Goal: Information Seeking & Learning: Check status

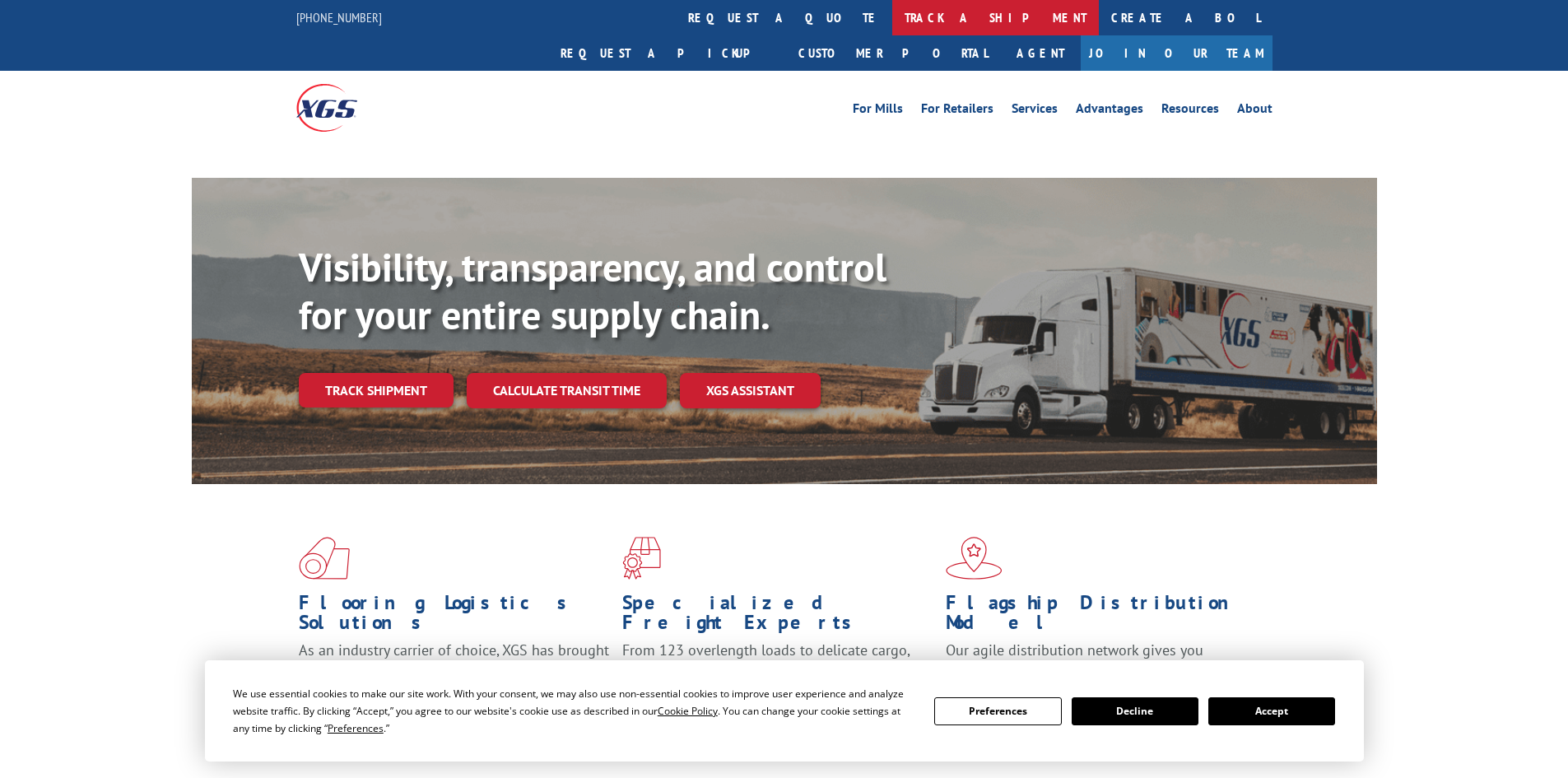
click at [893, 26] on link "track a shipment" at bounding box center [996, 18] width 207 height 36
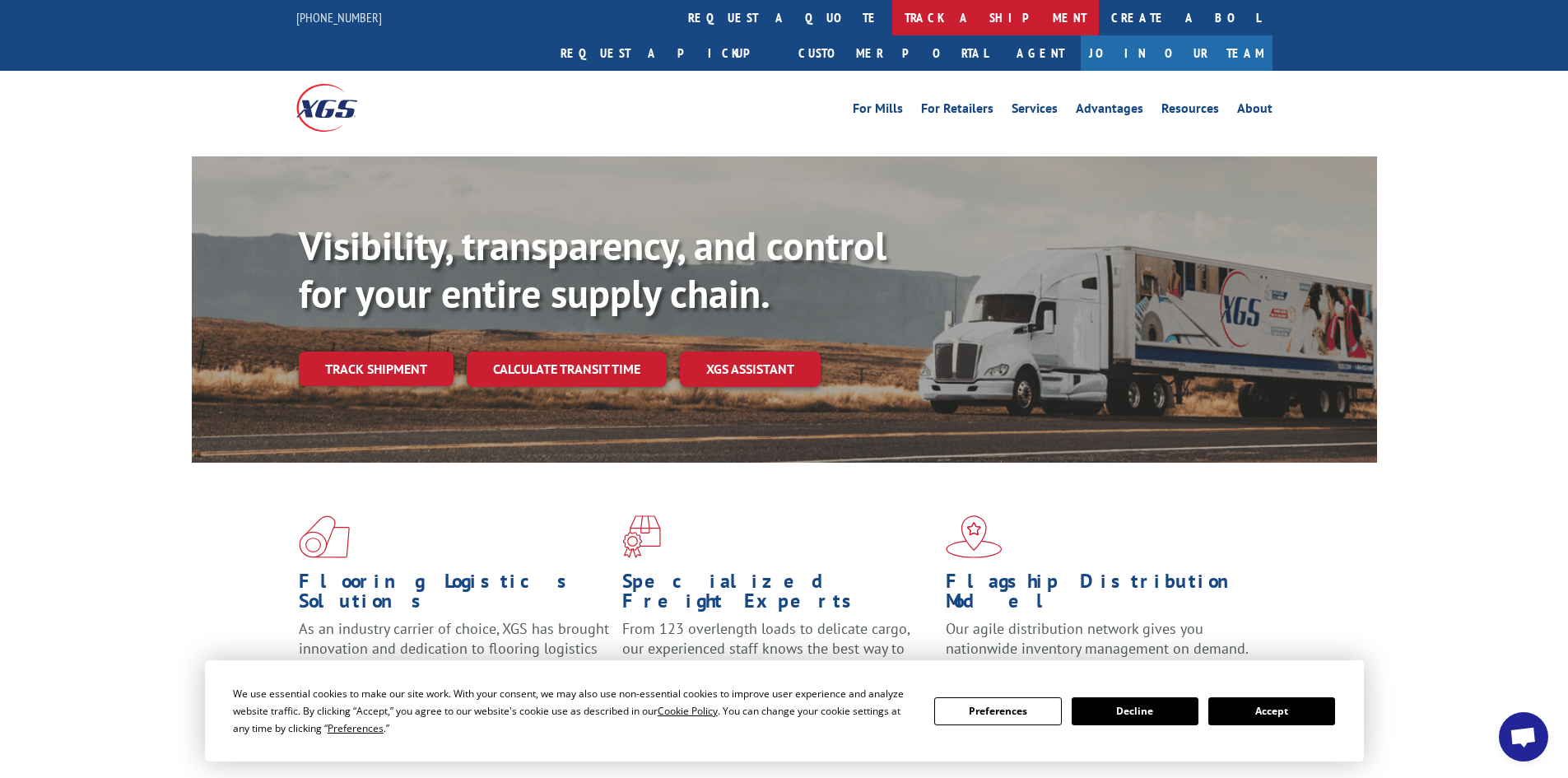
click at [893, 21] on link "track a shipment" at bounding box center [996, 18] width 207 height 36
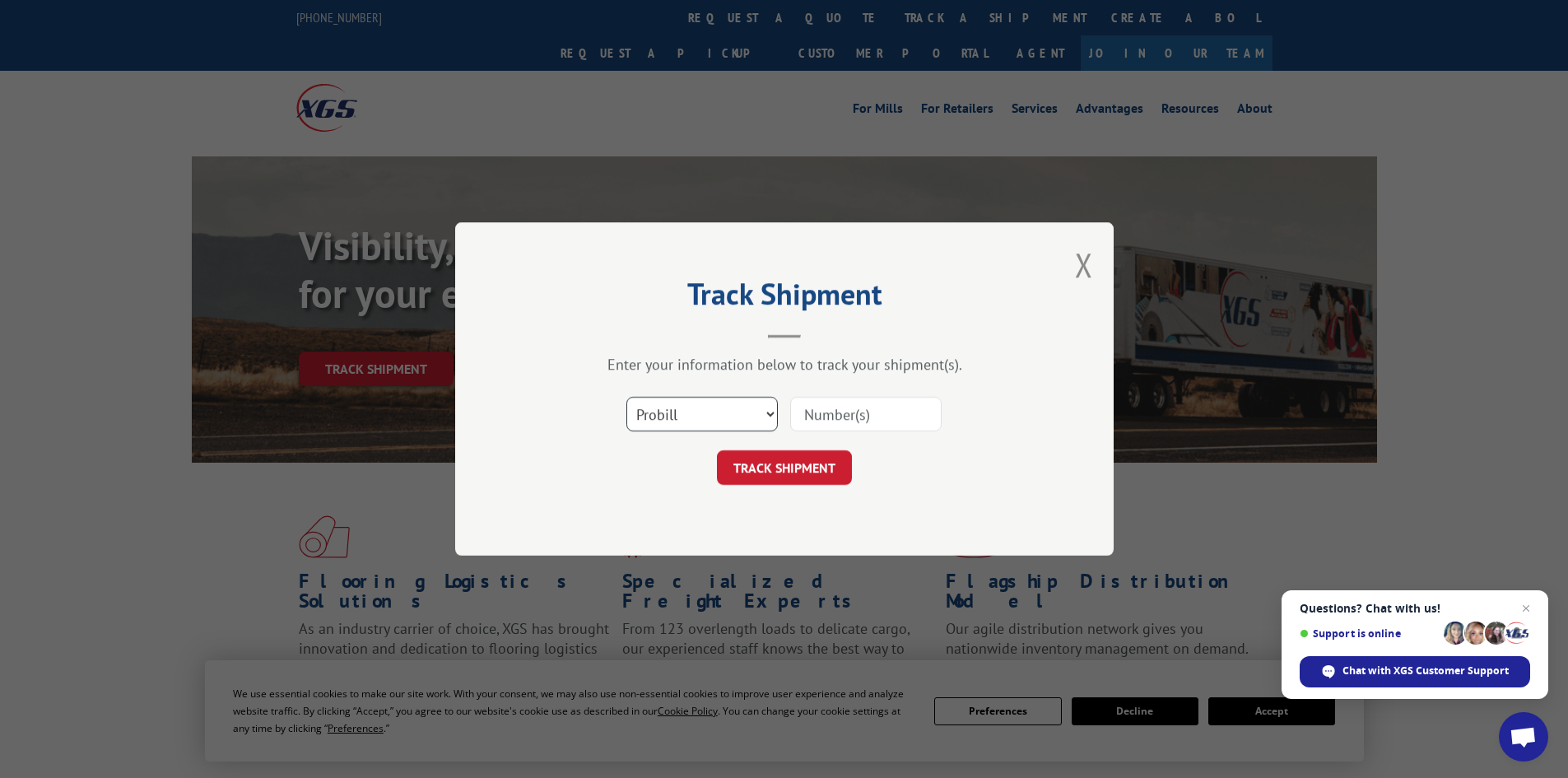
click at [698, 413] on select "Select category... Probill BOL PO" at bounding box center [702, 414] width 151 height 35
select select "bol"
click at [627, 397] on select "Select category... Probill BOL PO" at bounding box center [702, 414] width 151 height 35
click at [837, 414] on input at bounding box center [866, 414] width 151 height 35
paste input "6178296"
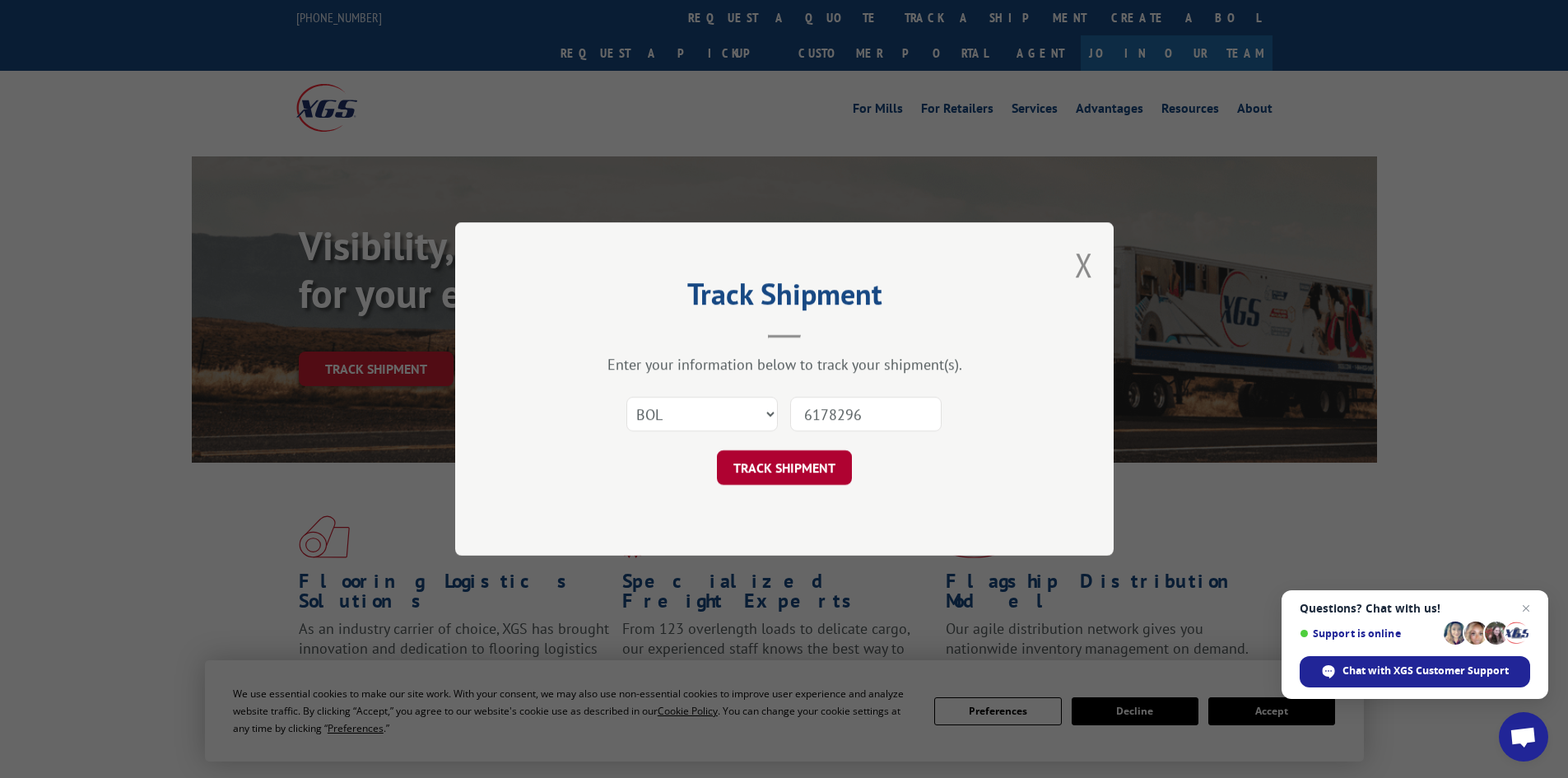
type input "6178296"
click at [812, 482] on button "TRACK SHIPMENT" at bounding box center [784, 467] width 135 height 35
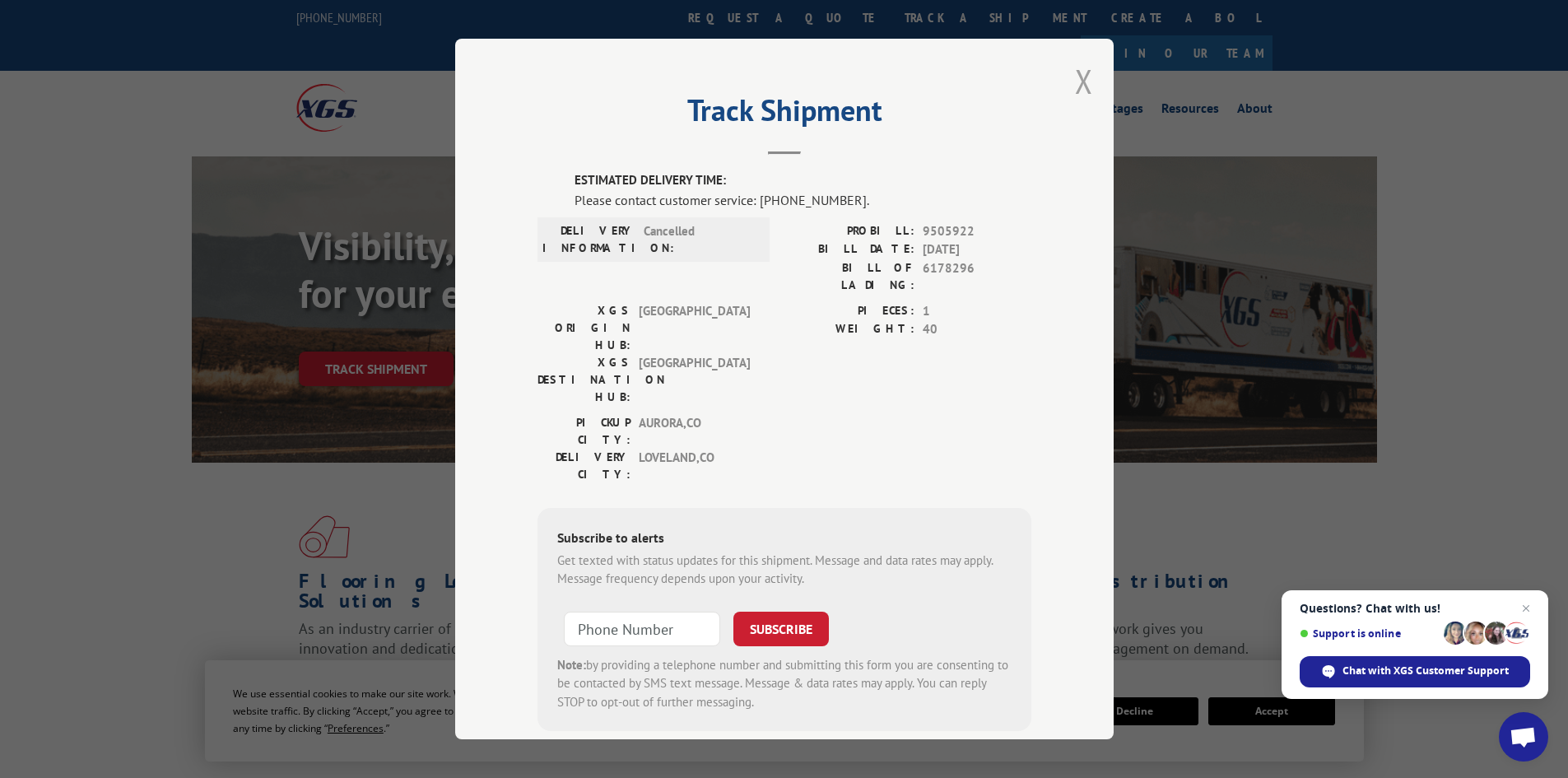
click at [1077, 81] on button "Close modal" at bounding box center [1084, 81] width 18 height 44
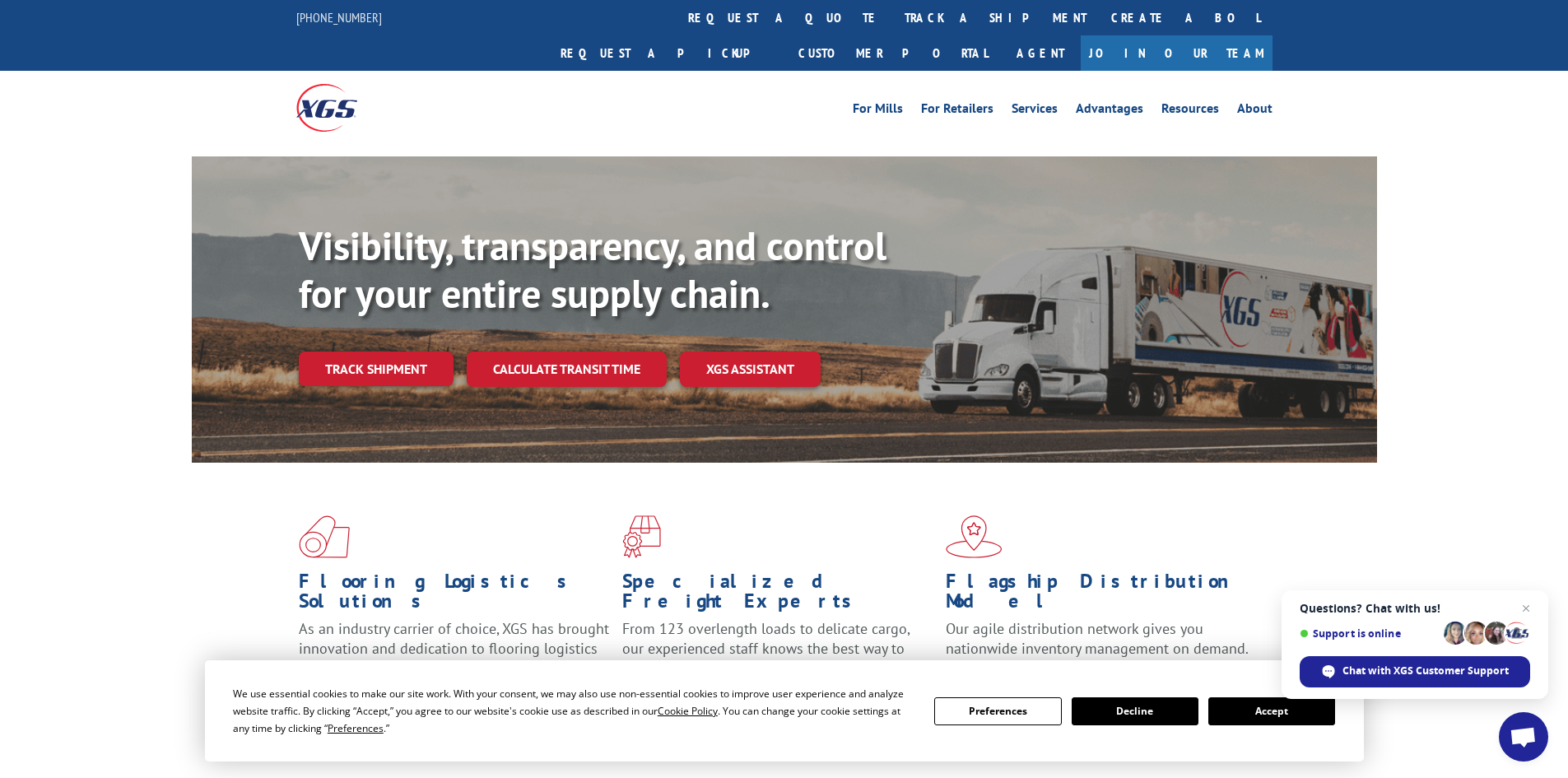
drag, startPoint x: 1249, startPoint y: 714, endPoint x: 1006, endPoint y: 685, distance: 244.7
click at [1214, 704] on button "Accept" at bounding box center [1272, 711] width 127 height 28
